Goal: Information Seeking & Learning: Learn about a topic

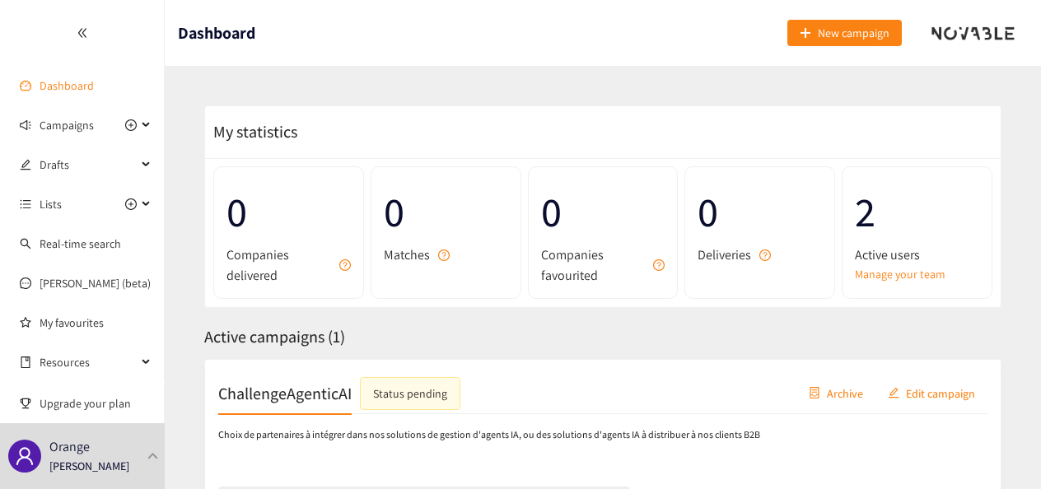
click at [40, 85] on link "Dashboard" at bounding box center [67, 85] width 54 height 15
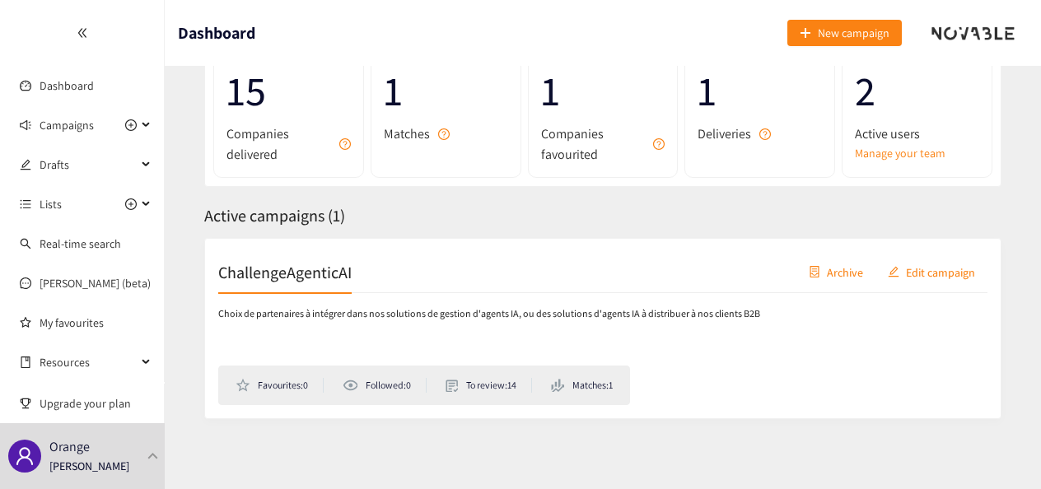
click at [730, 137] on span "Deliveries" at bounding box center [725, 134] width 54 height 21
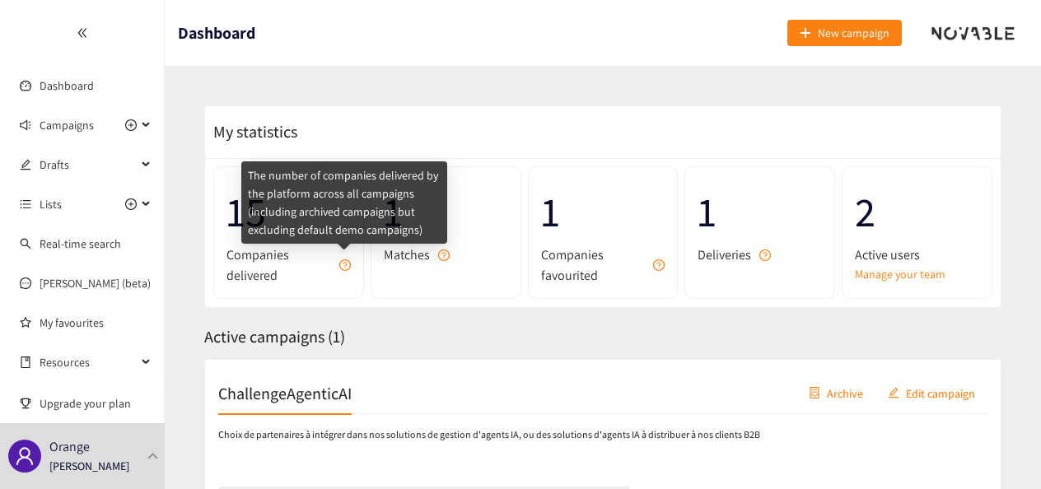
click at [344, 267] on icon "question-circle" at bounding box center [345, 265] width 12 height 12
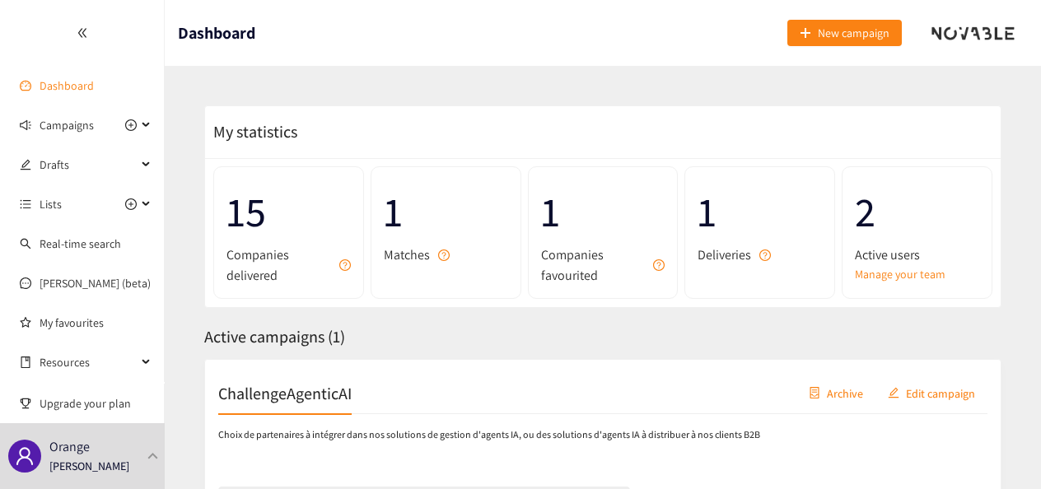
click at [71, 87] on link "Dashboard" at bounding box center [67, 85] width 54 height 15
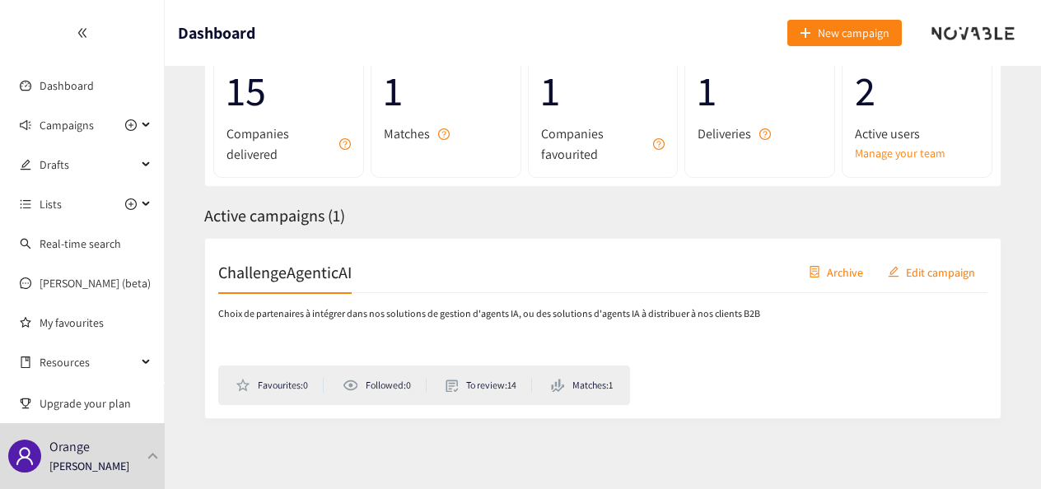
click at [490, 385] on li "To review: 14" at bounding box center [489, 385] width 87 height 15
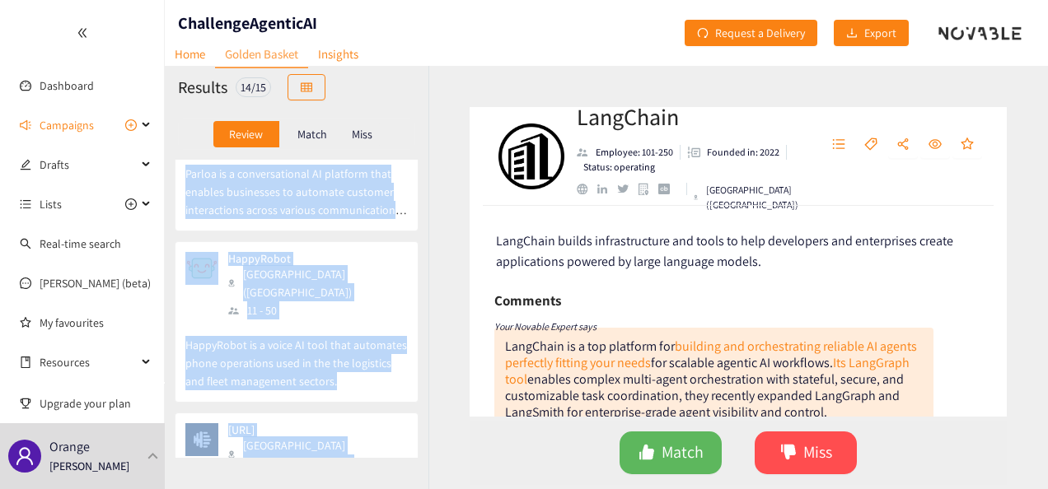
scroll to position [1784, 0]
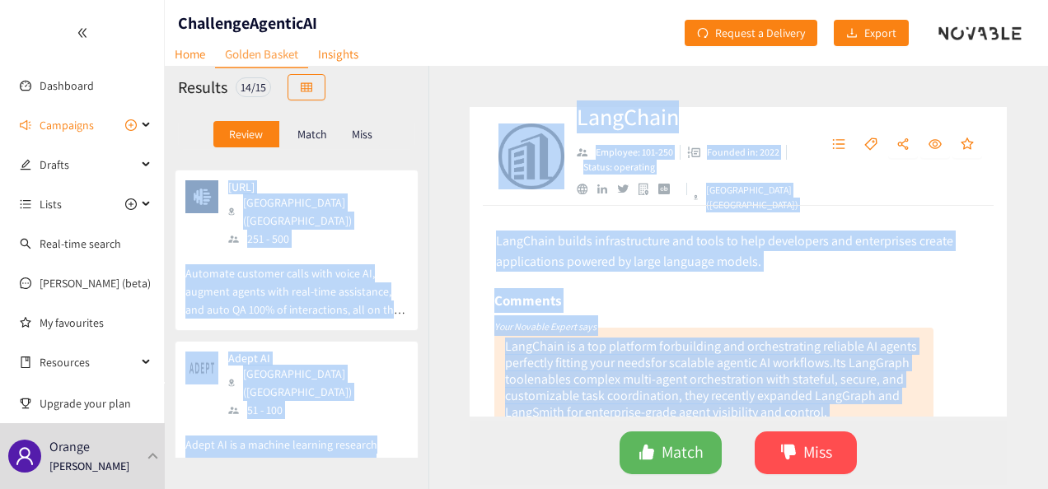
drag, startPoint x: 232, startPoint y: 165, endPoint x: 463, endPoint y: 493, distance: 400.8
click at [463, 488] on html "We value your privacy We use cookies to enhance your browsing experience, serve…" at bounding box center [524, 244] width 1048 height 489
click at [883, 71] on div "LangChain Employee: 101-250 Founded in: 2022 Status: operating [GEOGRAPHIC_DATA…" at bounding box center [737, 277] width 619 height 423
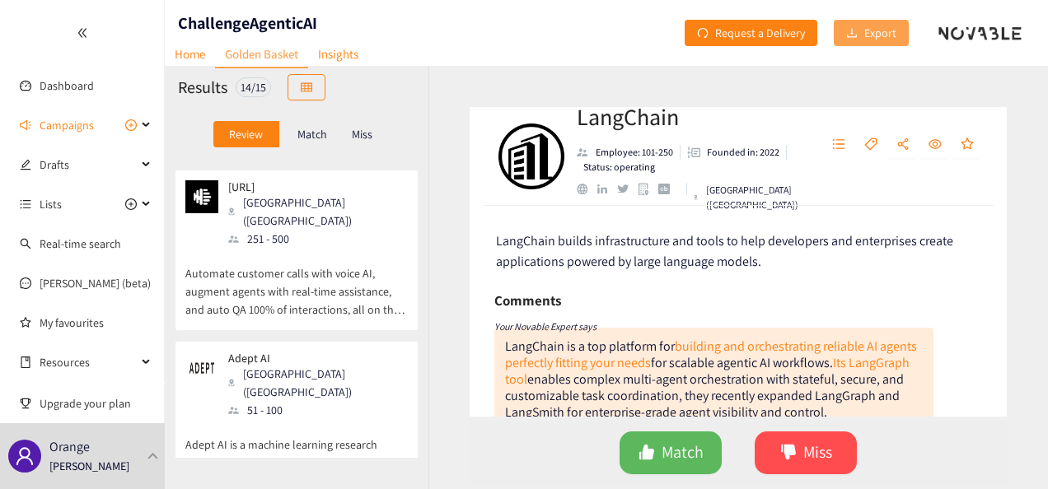
click at [880, 25] on span "Export" at bounding box center [880, 33] width 32 height 18
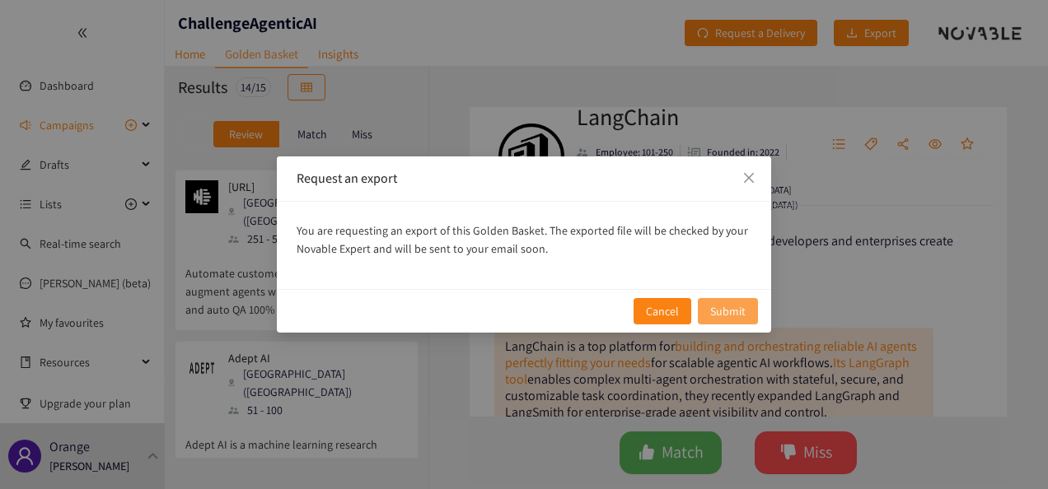
drag, startPoint x: 651, startPoint y: 300, endPoint x: 712, endPoint y: 313, distance: 62.4
click at [703, 342] on div "Request an export You are requesting an export of this Golden Basket. The expor…" at bounding box center [524, 244] width 1048 height 489
click at [745, 311] on span "Submit" at bounding box center [727, 311] width 35 height 18
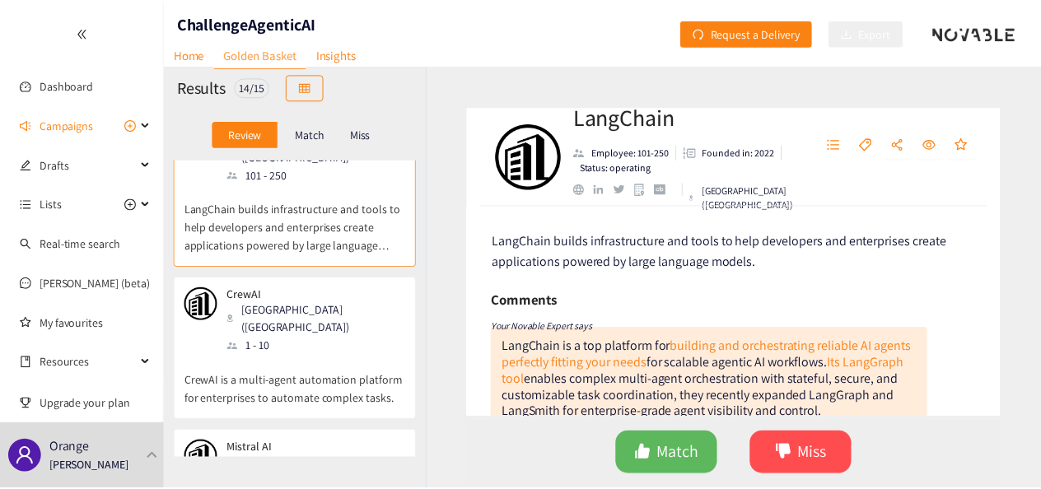
scroll to position [0, 0]
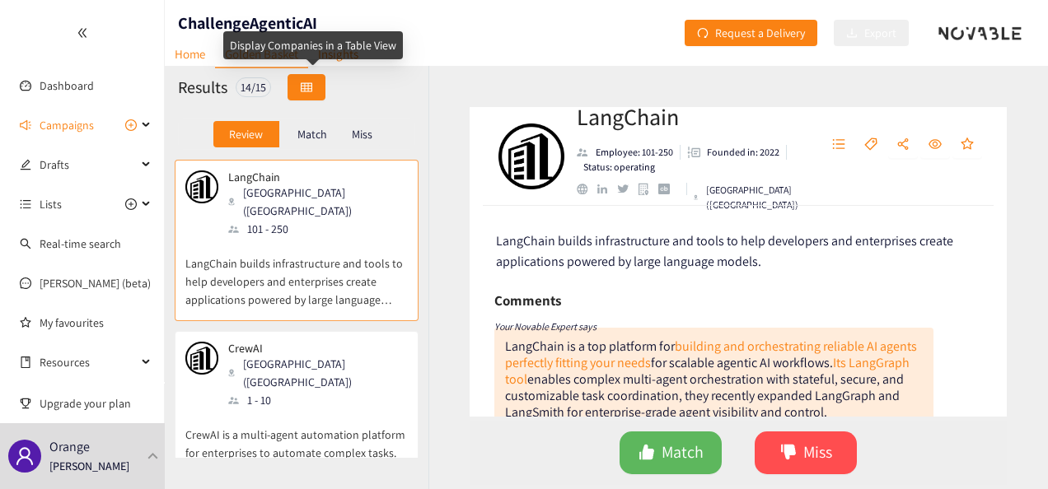
click at [318, 87] on button "button" at bounding box center [306, 87] width 38 height 26
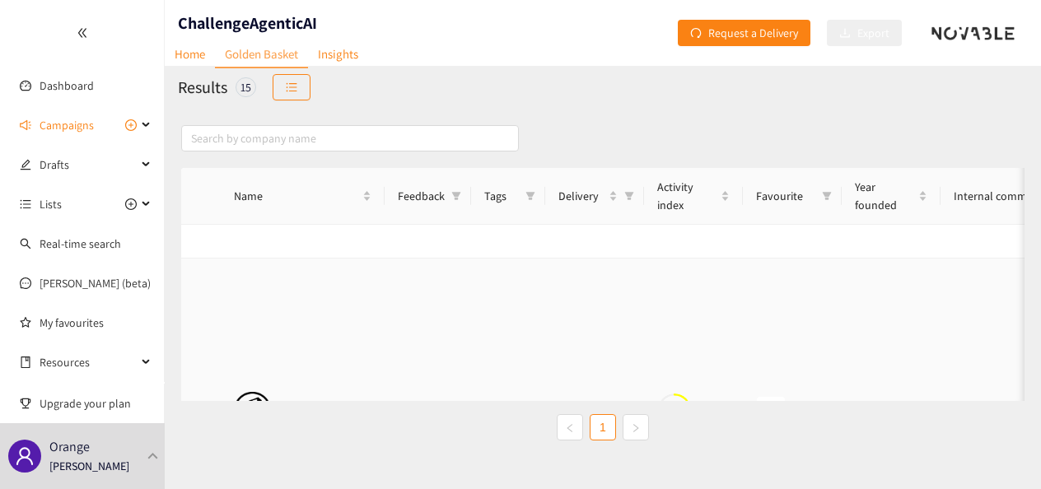
scroll to position [577, 0]
drag, startPoint x: 339, startPoint y: 257, endPoint x: 257, endPoint y: 219, distance: 90.7
click at [253, 242] on td "LangChain" at bounding box center [303, 122] width 165 height 304
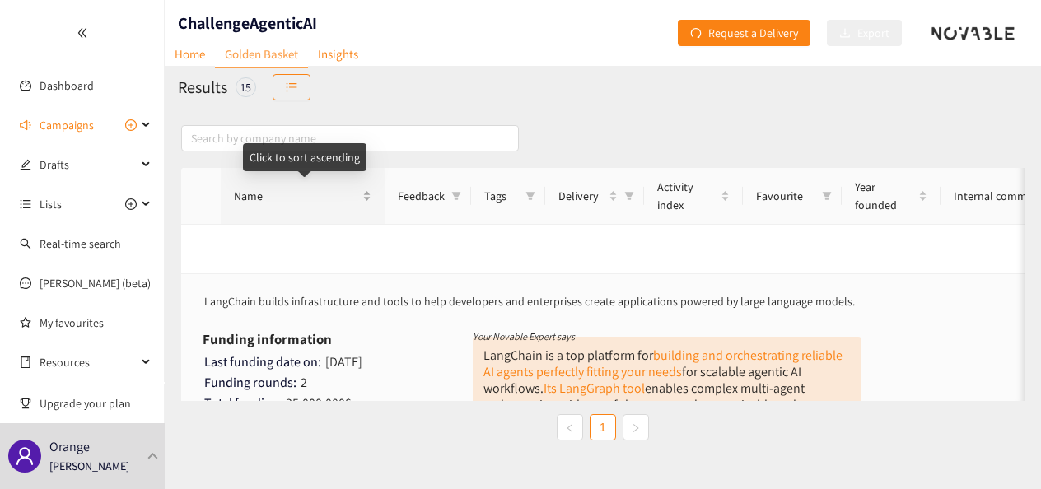
click at [239, 195] on span "Name" at bounding box center [296, 196] width 125 height 18
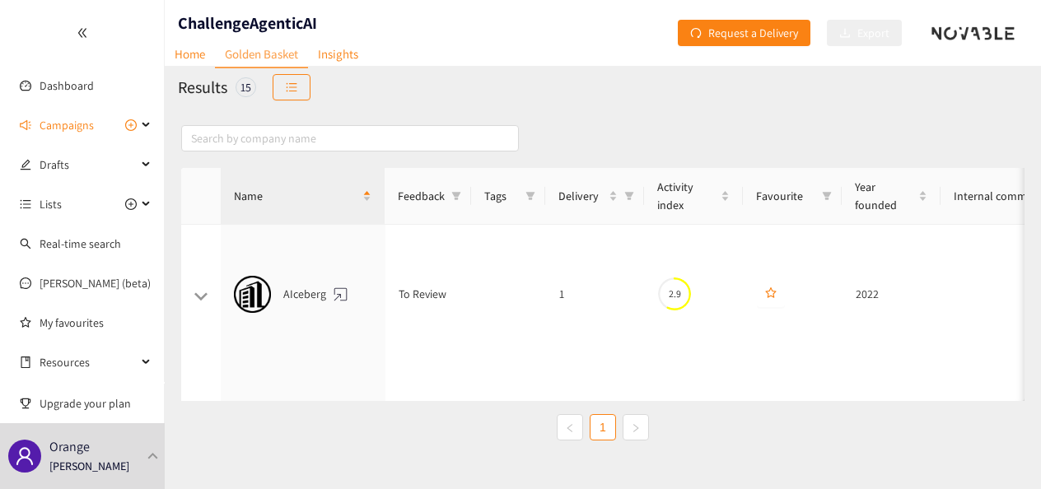
scroll to position [0, 0]
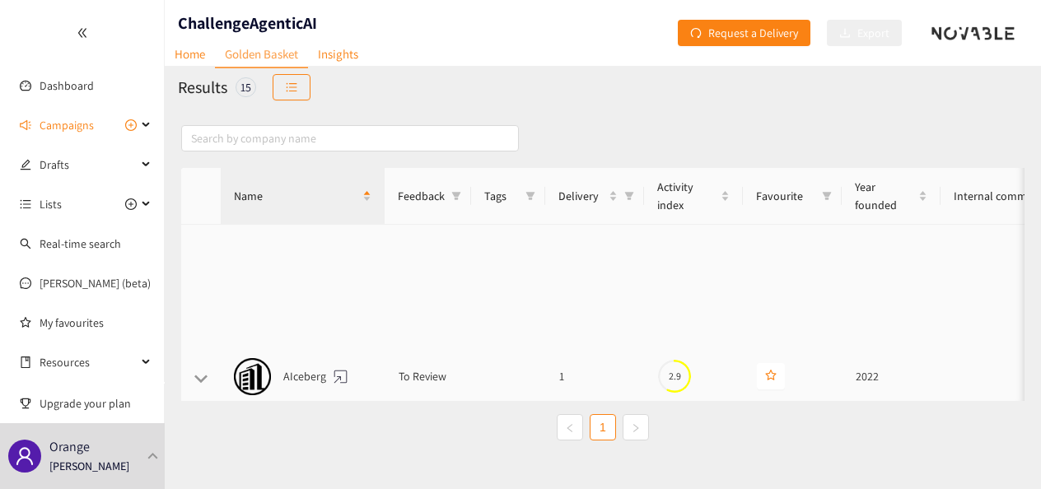
click at [311, 362] on div "AIceberg" at bounding box center [303, 376] width 138 height 37
click at [343, 367] on div "website" at bounding box center [340, 377] width 21 height 21
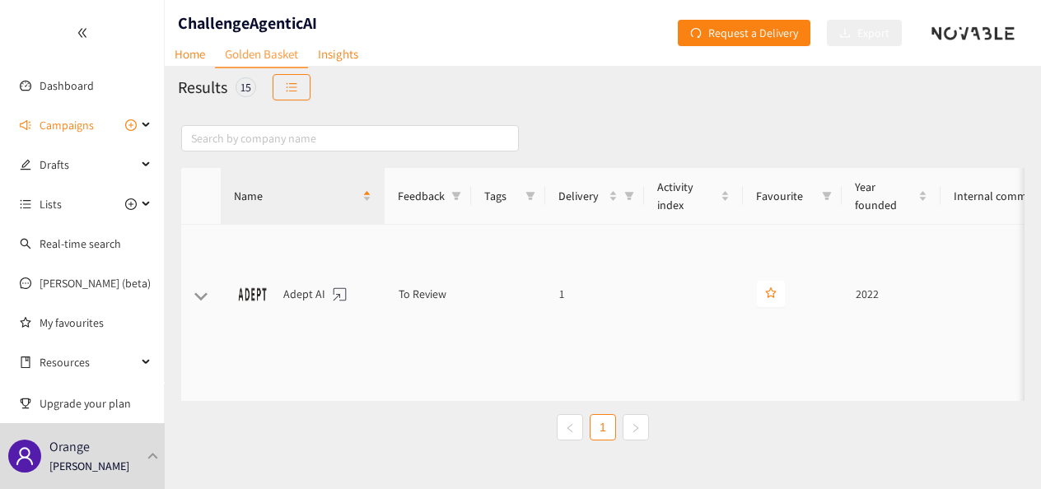
scroll to position [741, 0]
click at [338, 311] on div "website" at bounding box center [339, 321] width 21 height 21
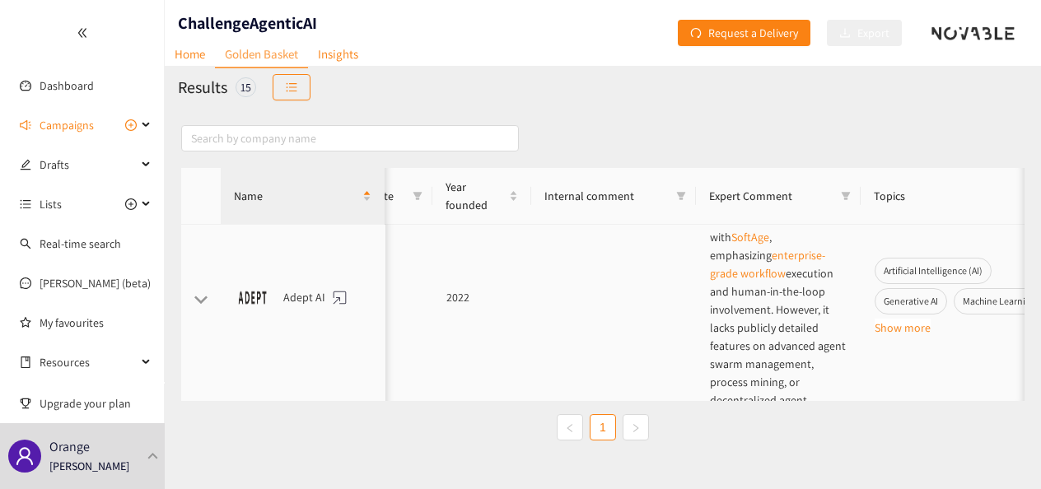
scroll to position [741, 409]
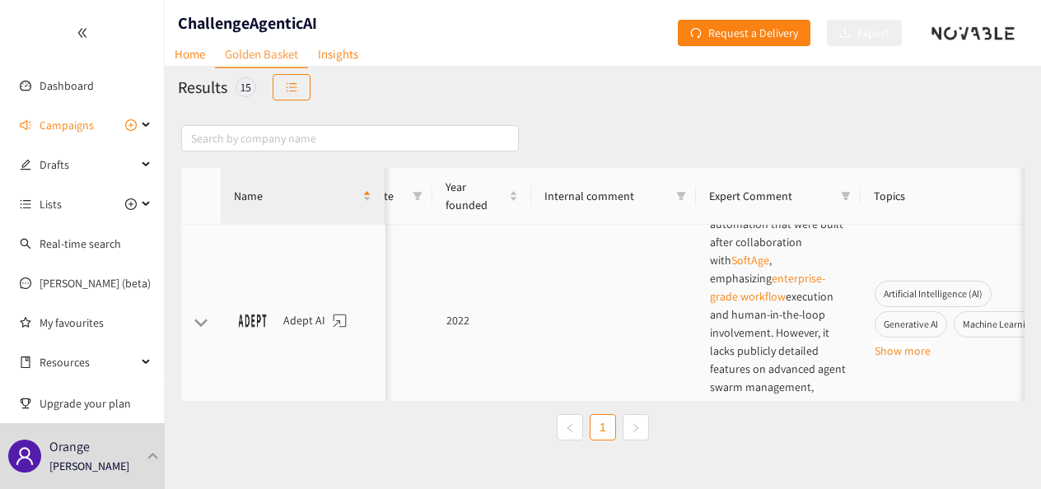
click at [306, 302] on div "Adept AI" at bounding box center [303, 320] width 138 height 37
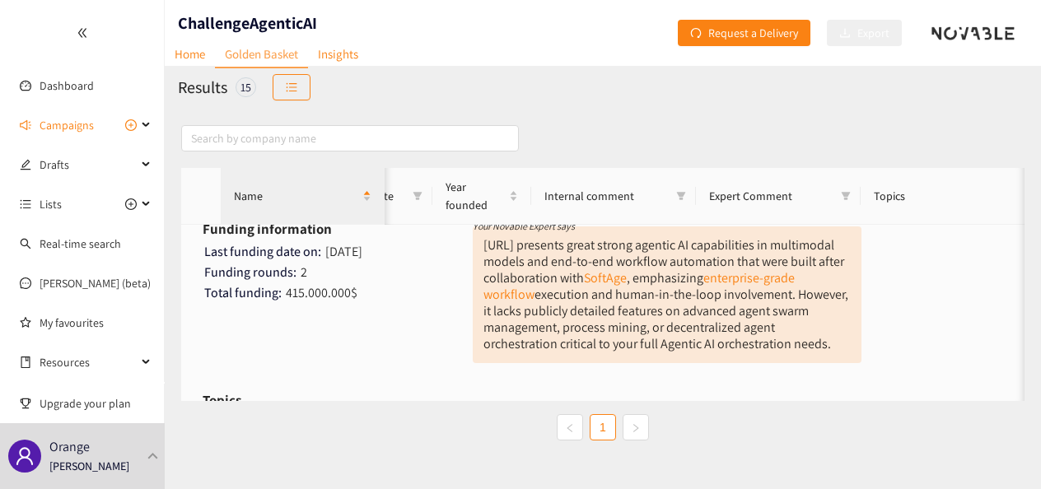
scroll to position [329, 409]
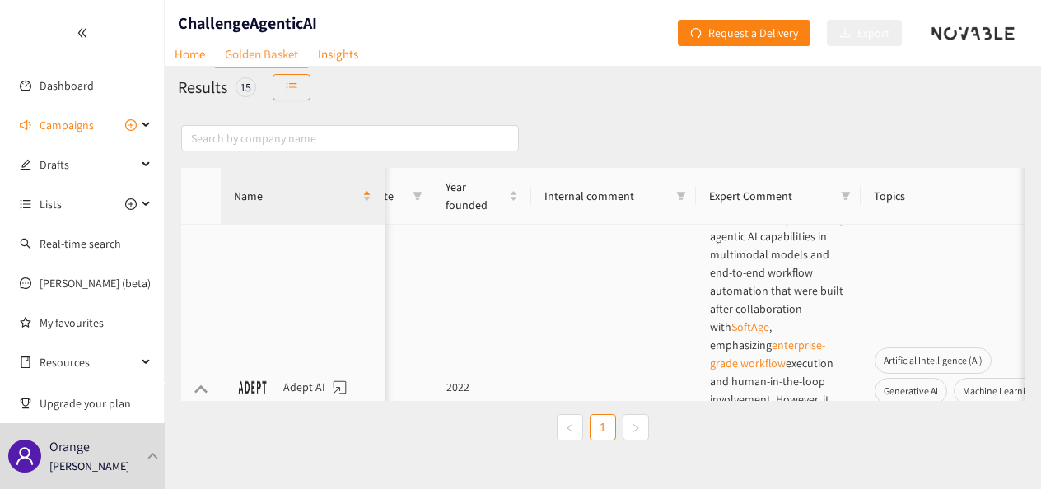
click at [298, 369] on div "Adept AI" at bounding box center [303, 387] width 138 height 37
click at [338, 377] on div "website" at bounding box center [339, 387] width 21 height 21
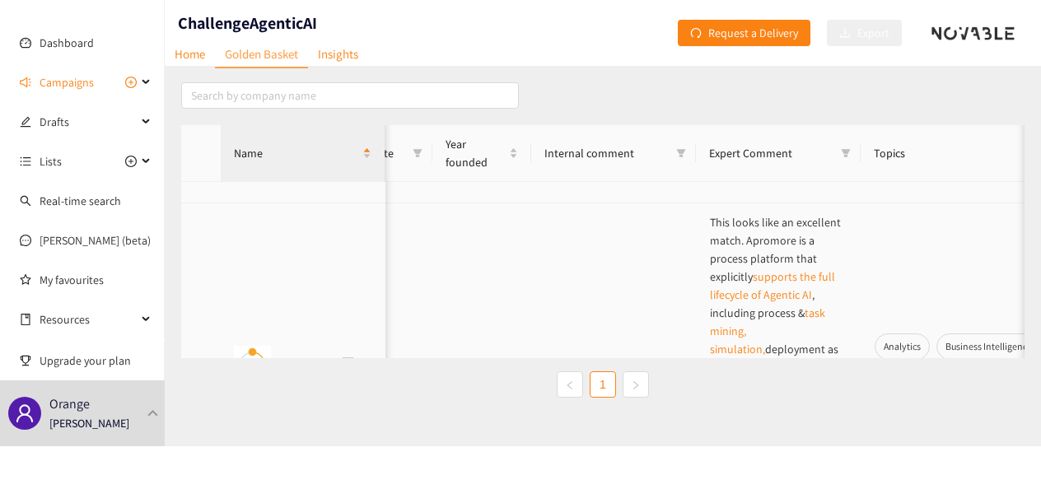
scroll to position [741, 409]
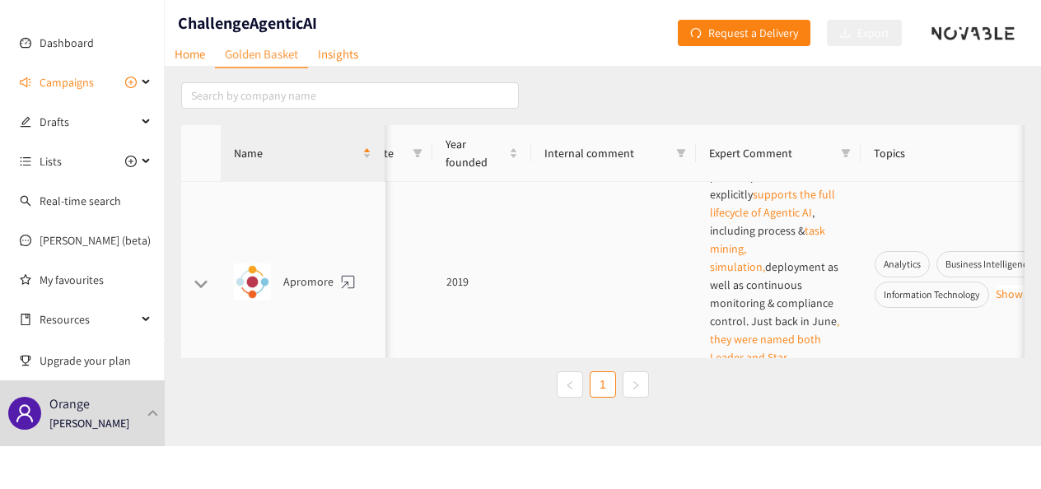
click at [313, 264] on div "Apromore" at bounding box center [303, 282] width 138 height 37
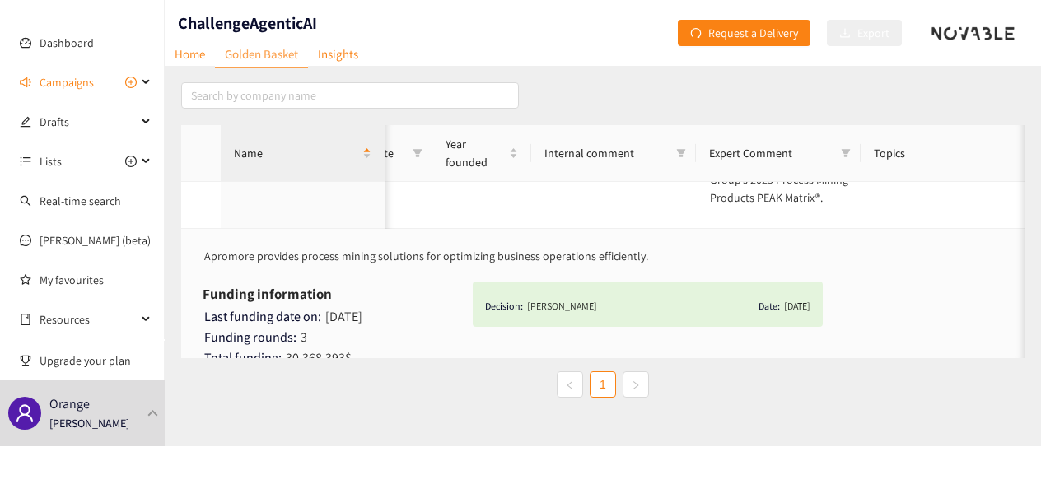
scroll to position [988, 409]
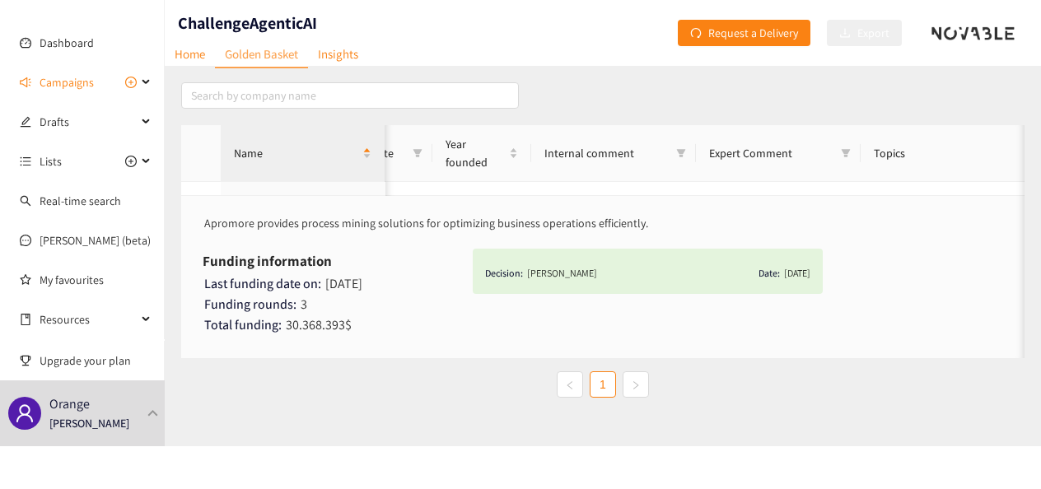
click at [818, 276] on div "Decision: [PERSON_NAME] Date: [DATE]" at bounding box center [667, 293] width 405 height 105
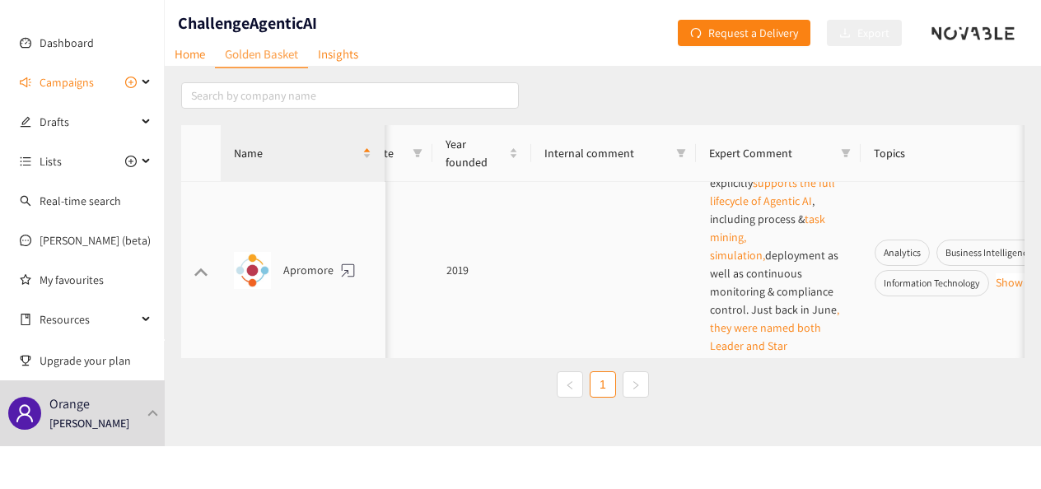
scroll to position [659, 409]
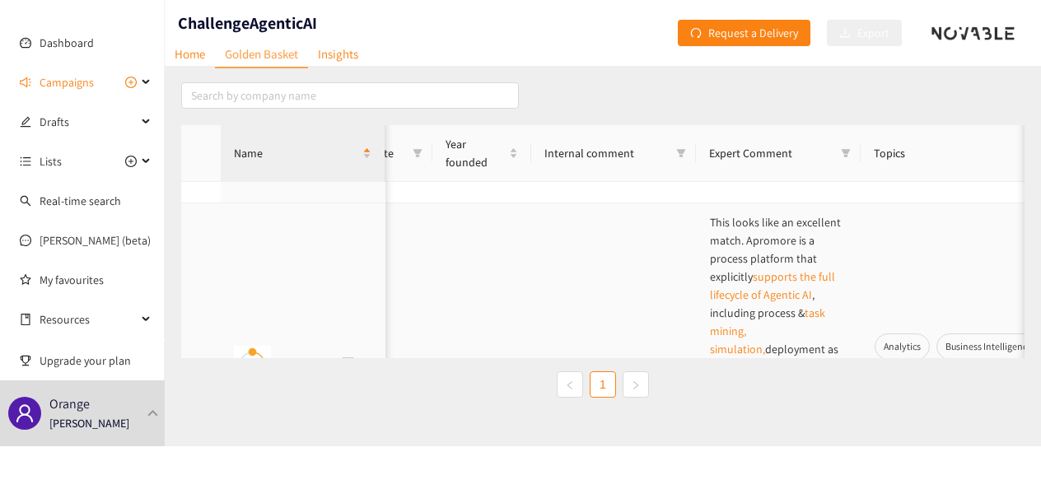
click at [306, 346] on div "Apromore" at bounding box center [303, 364] width 138 height 37
click at [347, 354] on div "website" at bounding box center [348, 364] width 21 height 21
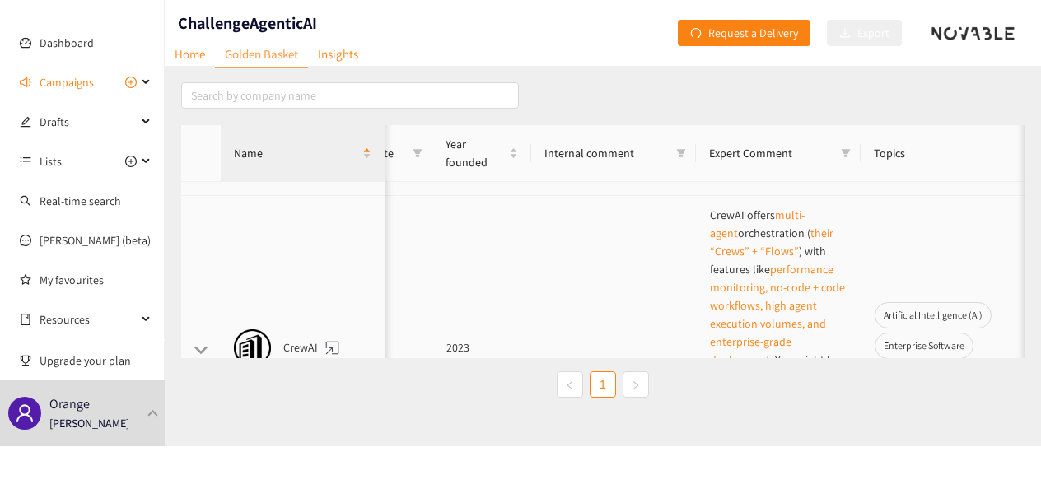
scroll to position [1071, 409]
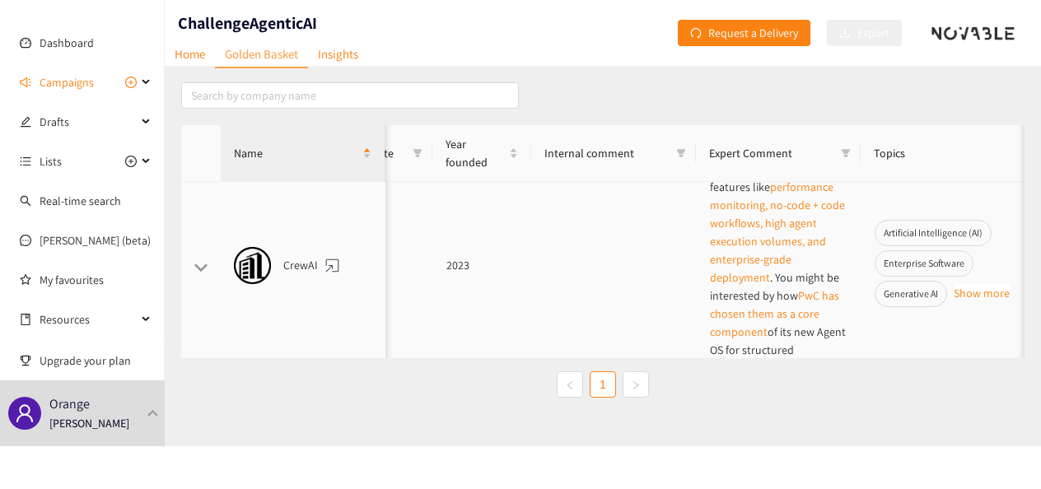
click at [334, 255] on div "website" at bounding box center [332, 265] width 21 height 21
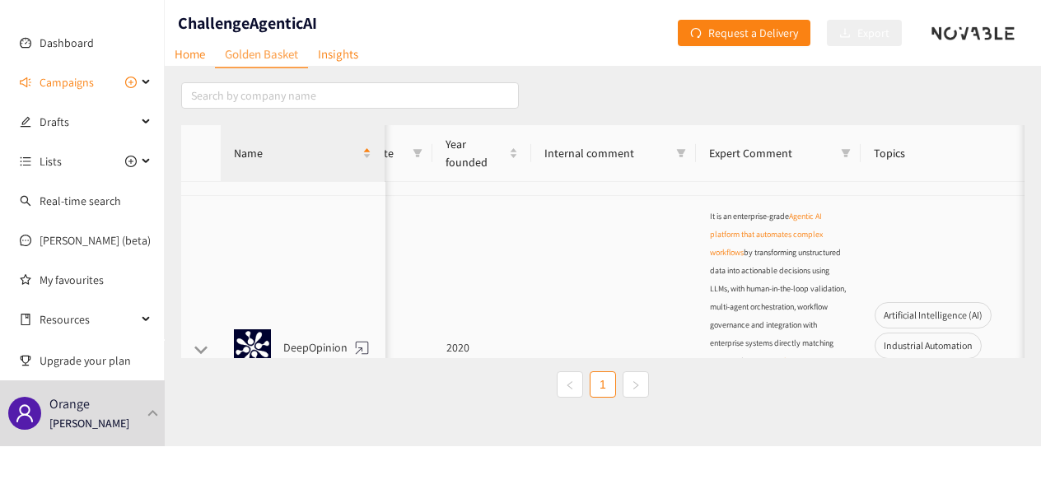
scroll to position [1318, 409]
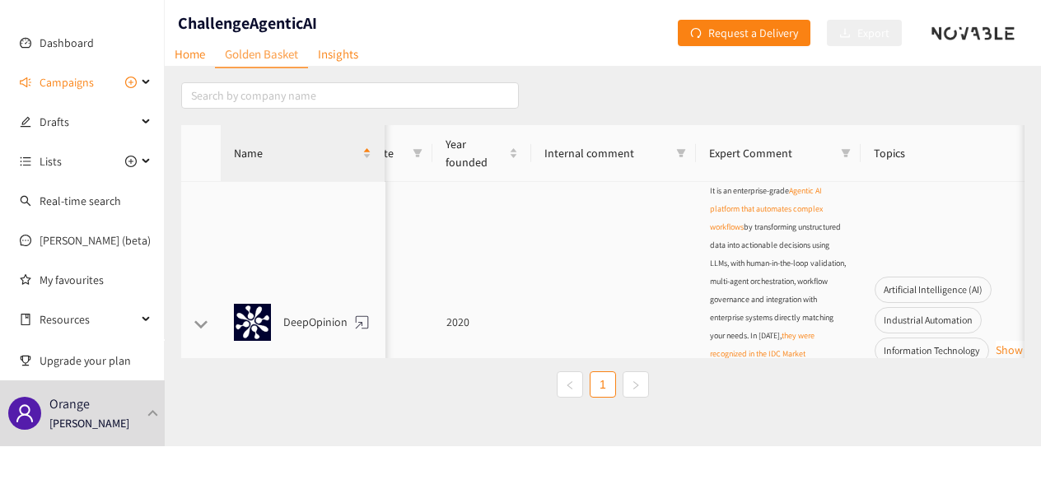
click at [312, 304] on div "DeepOpinion" at bounding box center [303, 322] width 138 height 37
click at [320, 304] on div "DeepOpinion" at bounding box center [303, 322] width 138 height 37
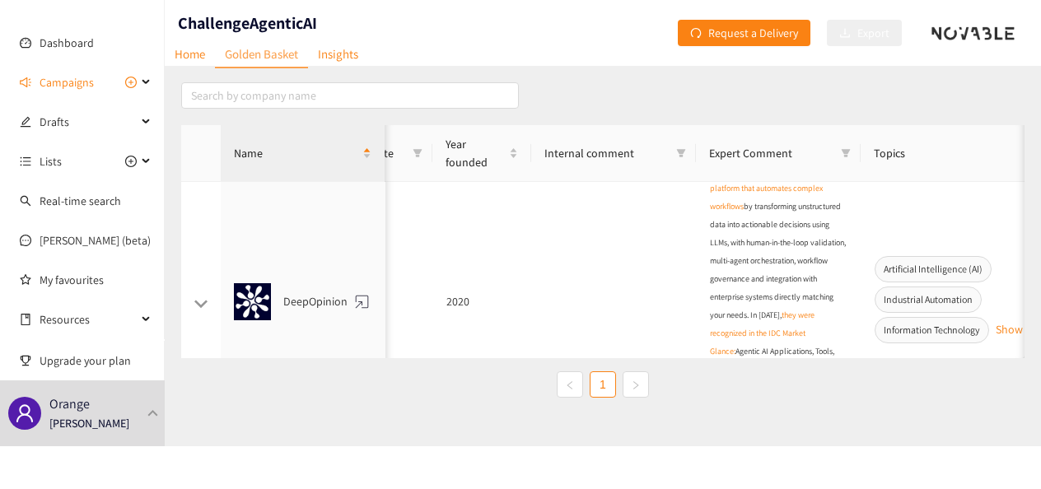
scroll to position [1339, 409]
click at [333, 283] on div "DeepOpinion" at bounding box center [303, 301] width 138 height 37
click at [358, 291] on div "website" at bounding box center [362, 301] width 21 height 21
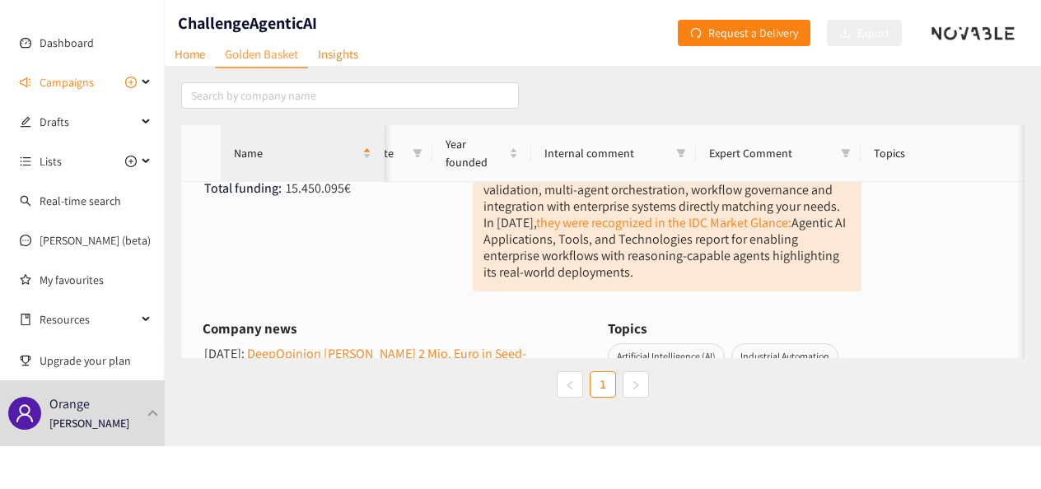
scroll to position [1751, 409]
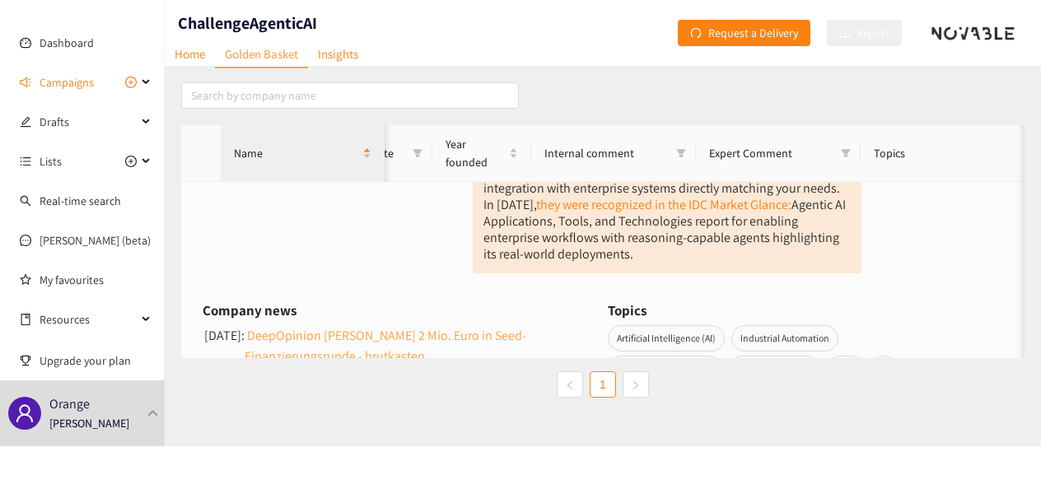
click at [314, 325] on link "DeepOpinion [PERSON_NAME] 2 Mio. Euro in Seed-Finanzierungsrunde - brutkasten" at bounding box center [419, 345] width 348 height 41
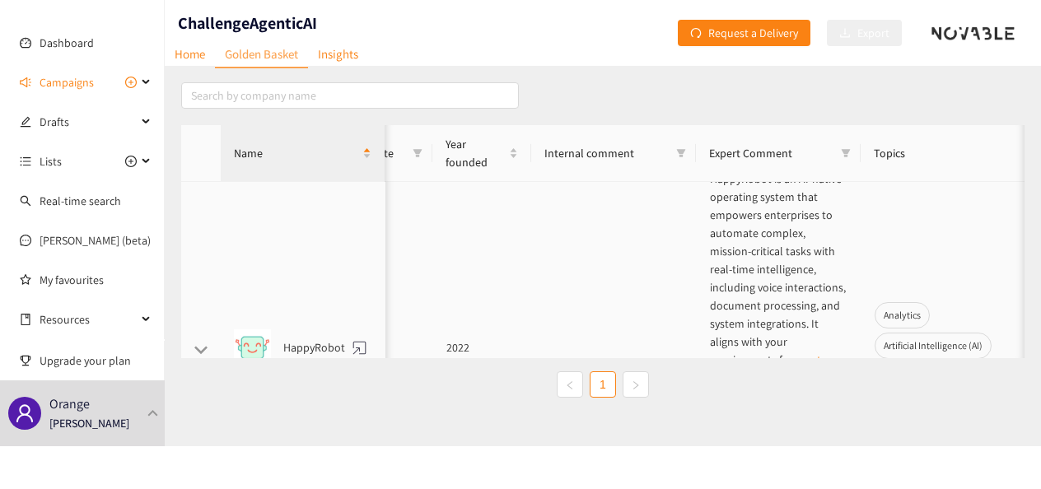
scroll to position [2081, 409]
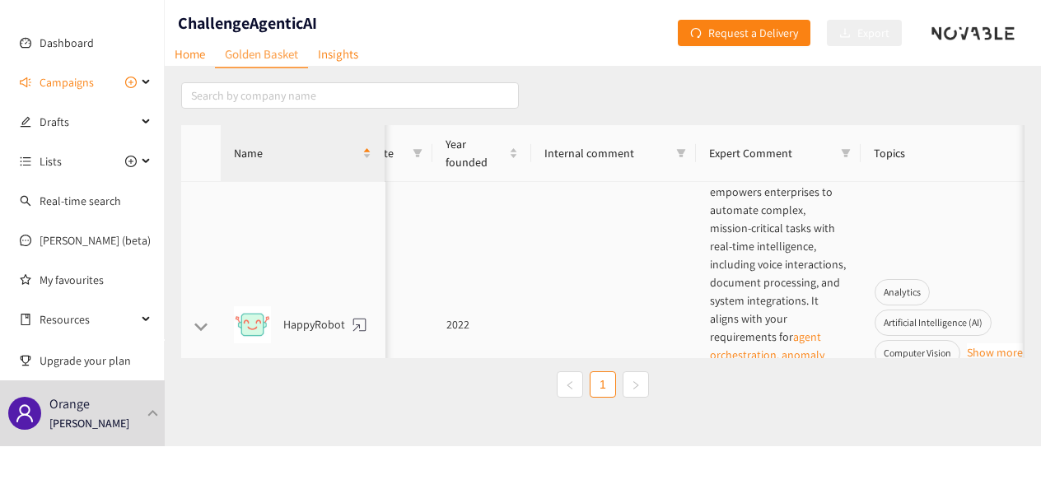
click at [326, 306] on div "HappyRobot" at bounding box center [303, 324] width 138 height 37
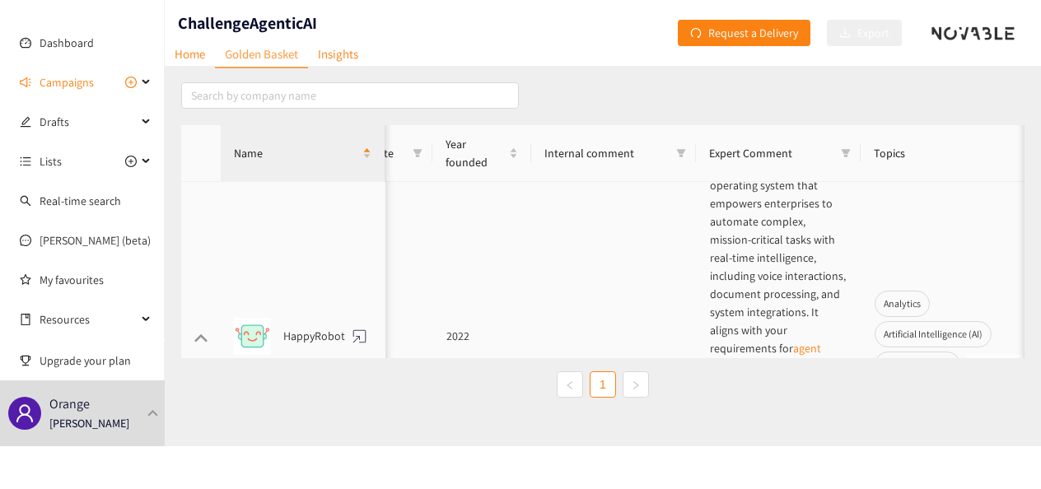
scroll to position [1669, 409]
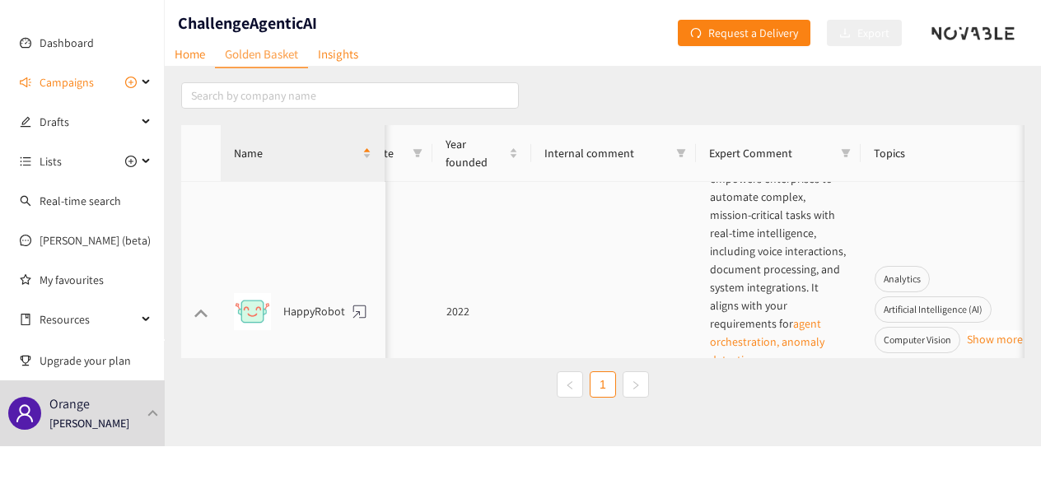
click at [357, 301] on div "website" at bounding box center [359, 311] width 21 height 21
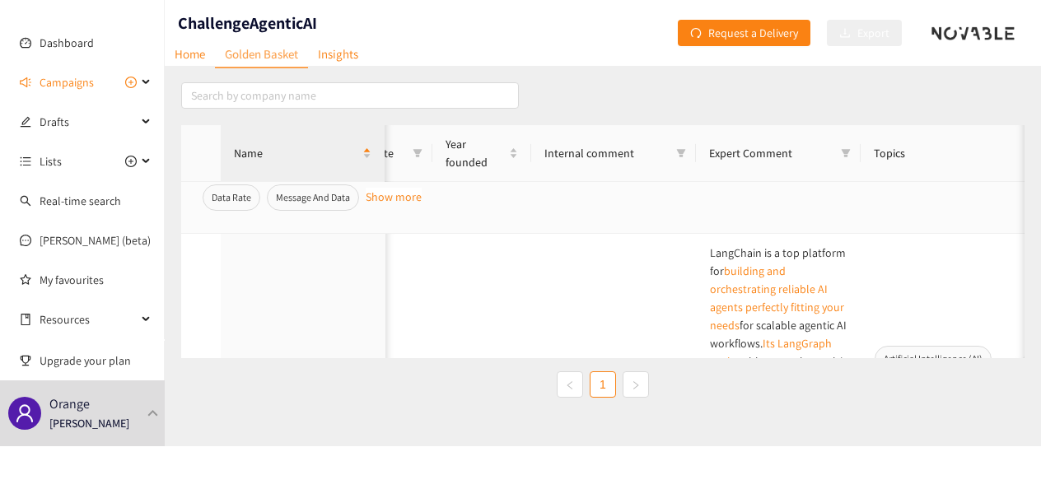
scroll to position [2328, 409]
click at [352, 375] on div "website" at bounding box center [349, 385] width 21 height 21
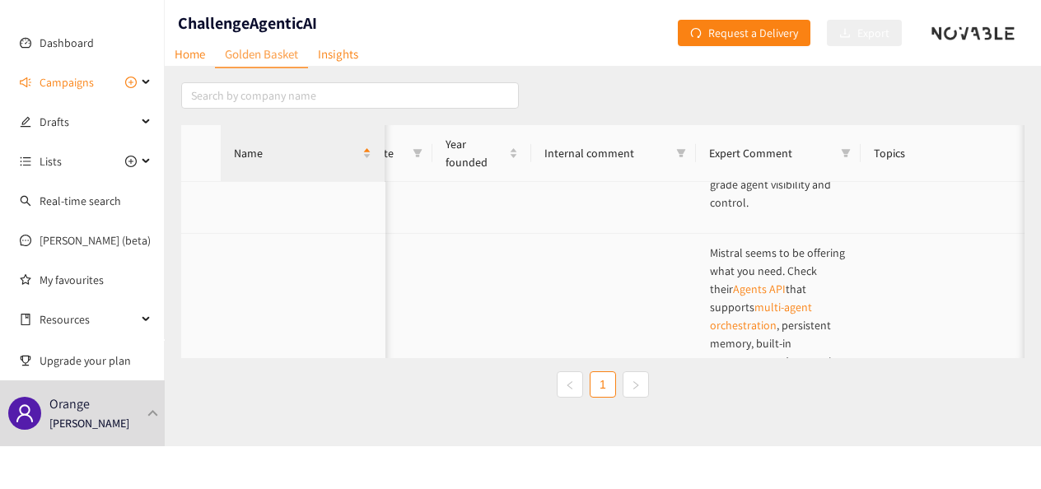
scroll to position [2657, 409]
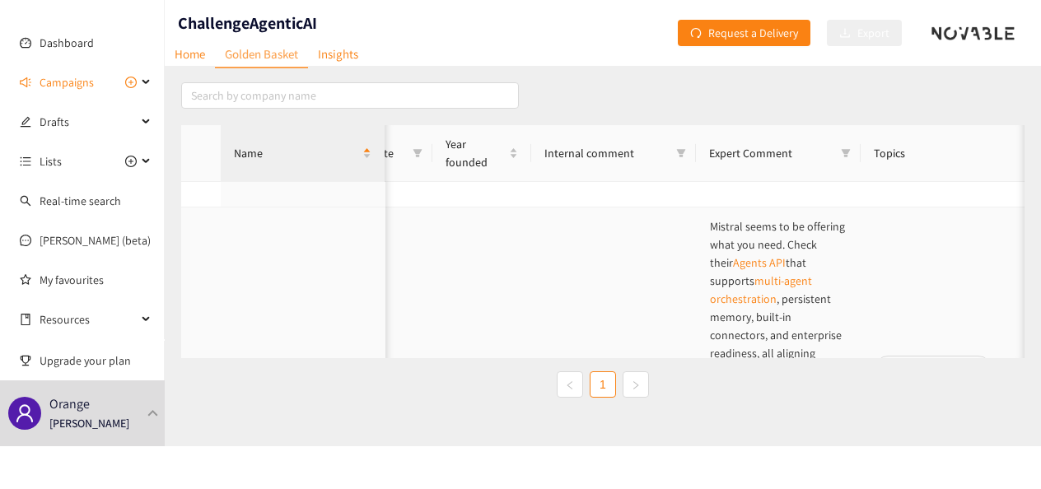
click at [340, 385] on div "website" at bounding box center [343, 395] width 21 height 21
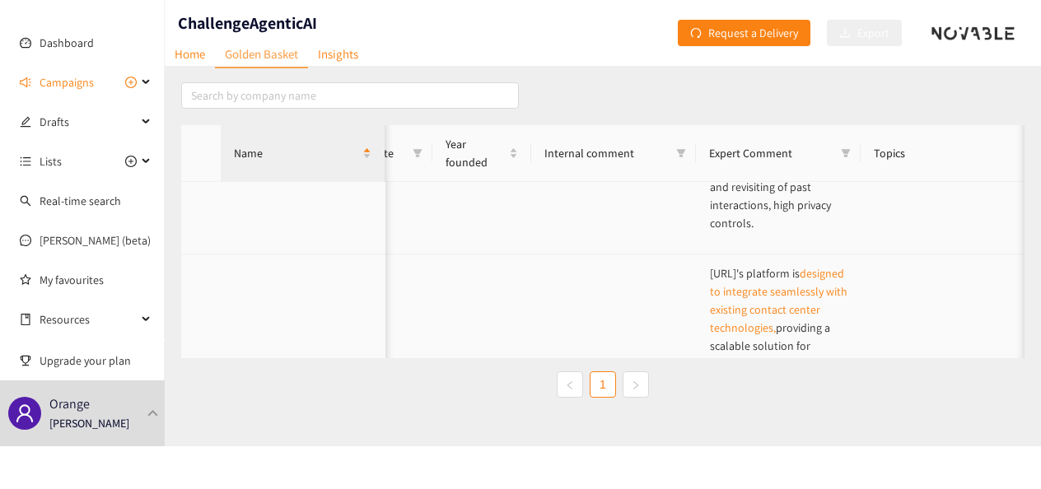
scroll to position [3069, 409]
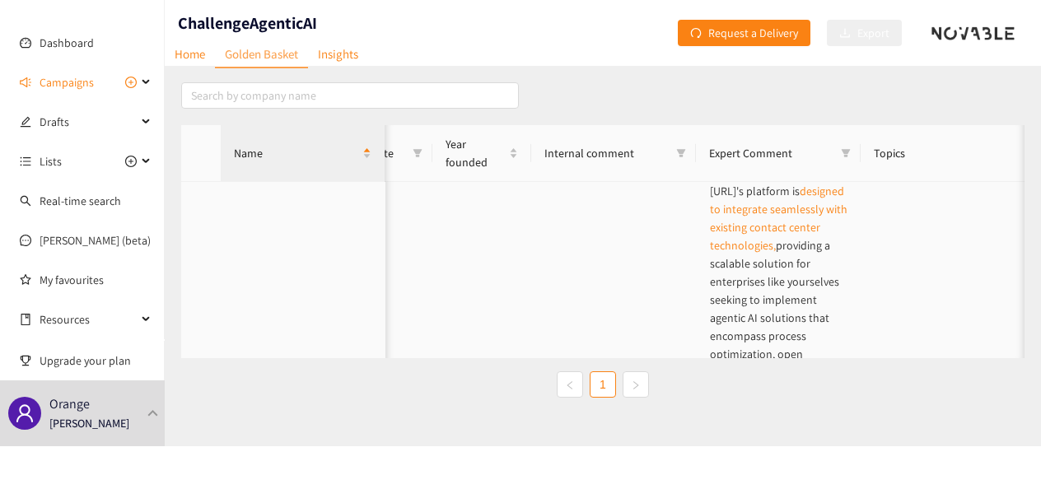
click at [334, 404] on div "website" at bounding box center [324, 414] width 21 height 21
